Goal: Transaction & Acquisition: Obtain resource

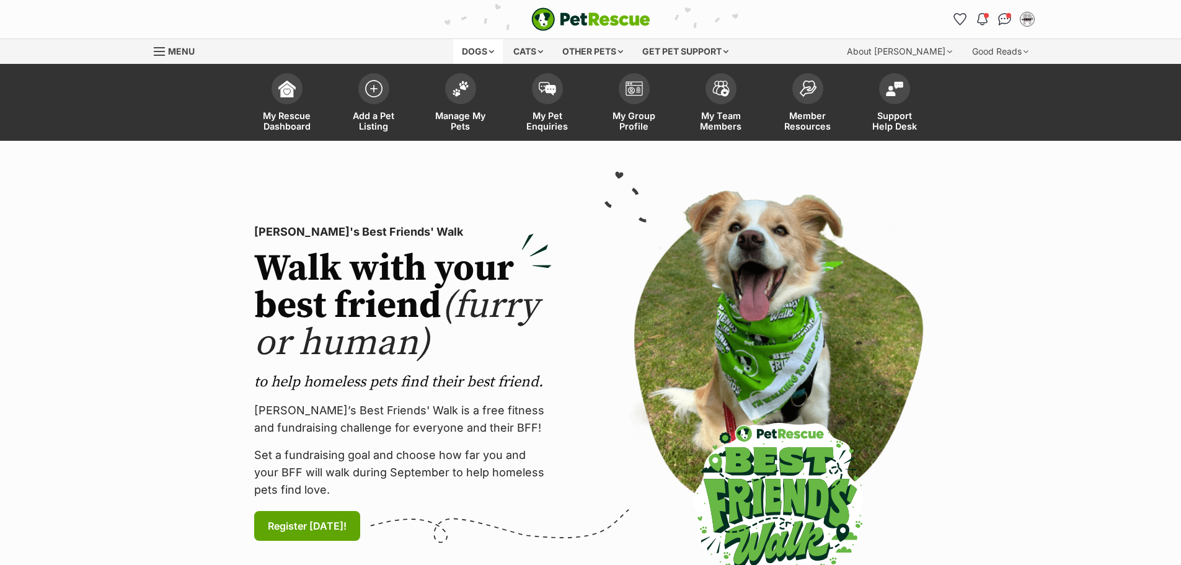
click at [479, 50] on div "Dogs" at bounding box center [478, 51] width 50 height 25
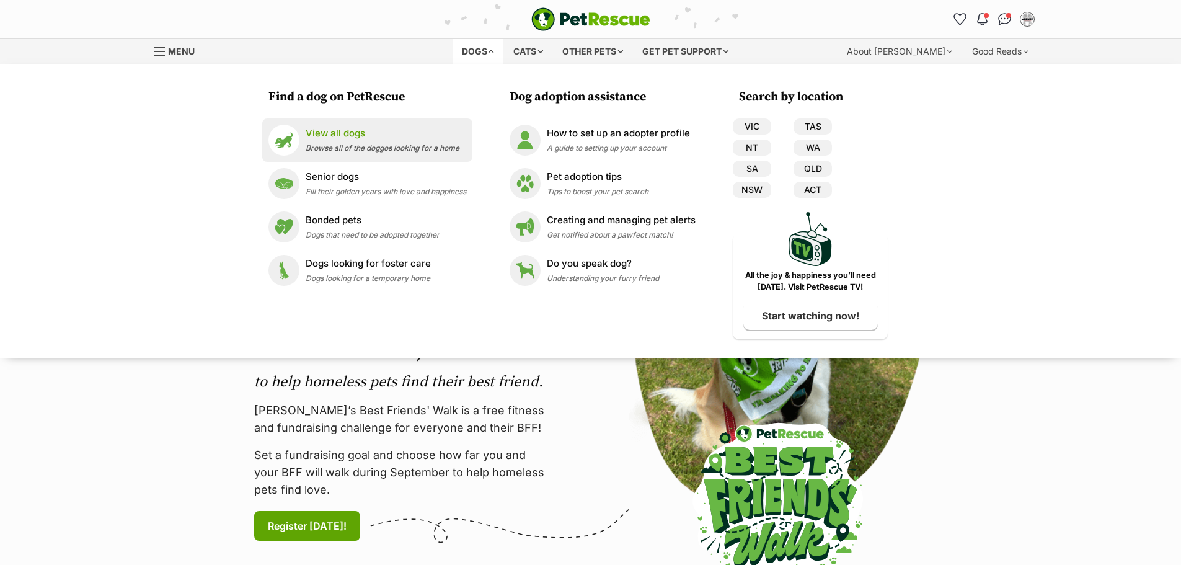
click at [360, 141] on div "View all dogs Browse all of the doggos looking for a home" at bounding box center [383, 139] width 154 height 27
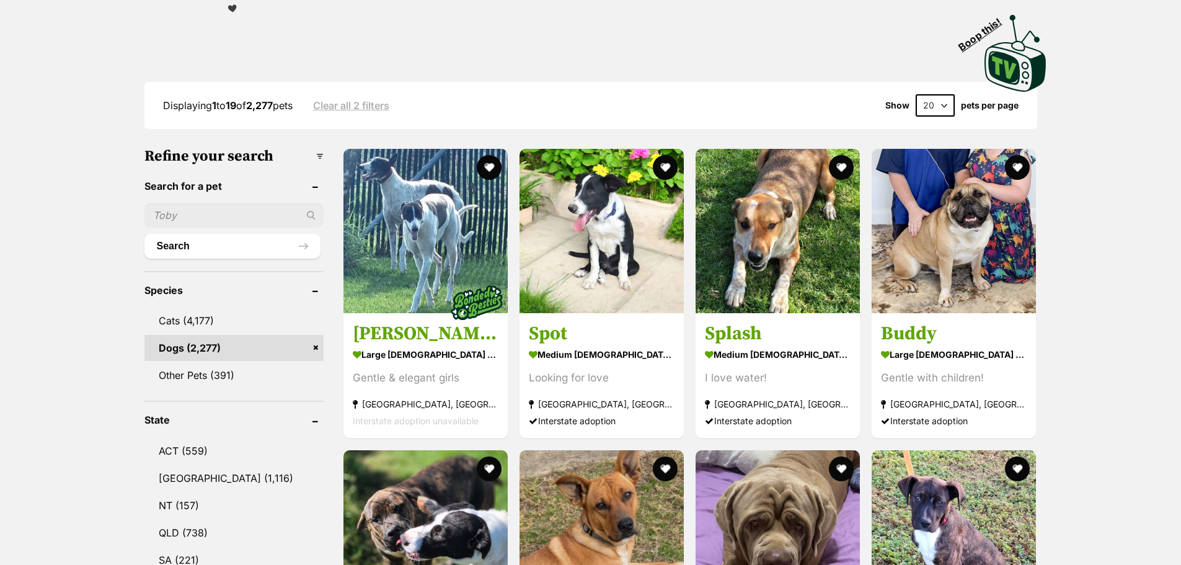
click at [213, 209] on input "text" at bounding box center [233, 215] width 179 height 24
type input "[PERSON_NAME]"
click at [144, 234] on button "Search" at bounding box center [232, 246] width 176 height 25
